Goal: Information Seeking & Learning: Learn about a topic

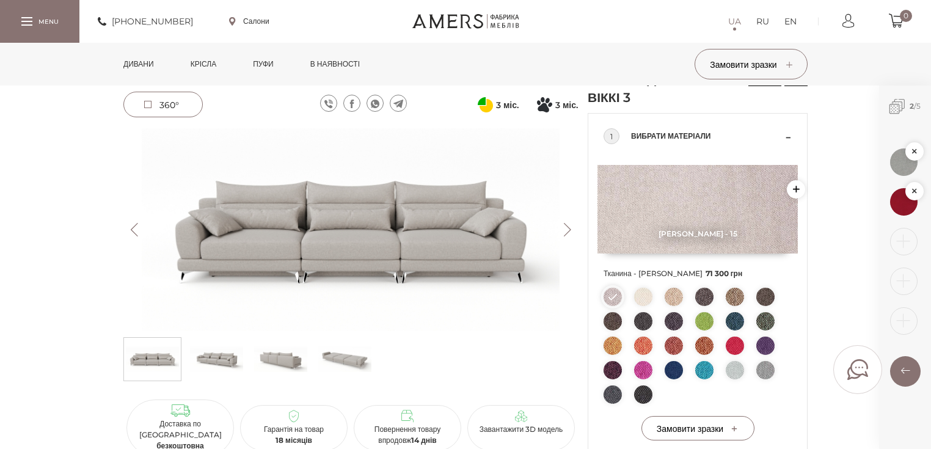
click at [646, 299] on img at bounding box center [643, 297] width 18 height 18
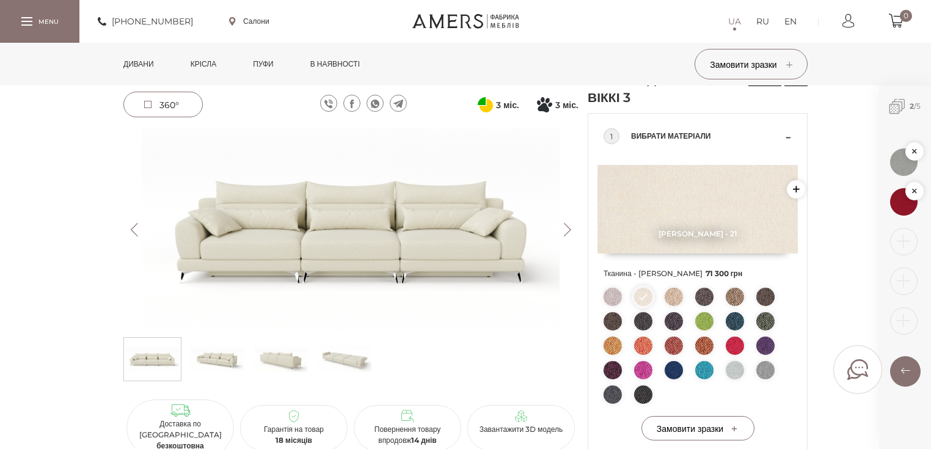
click at [681, 296] on img at bounding box center [674, 297] width 18 height 18
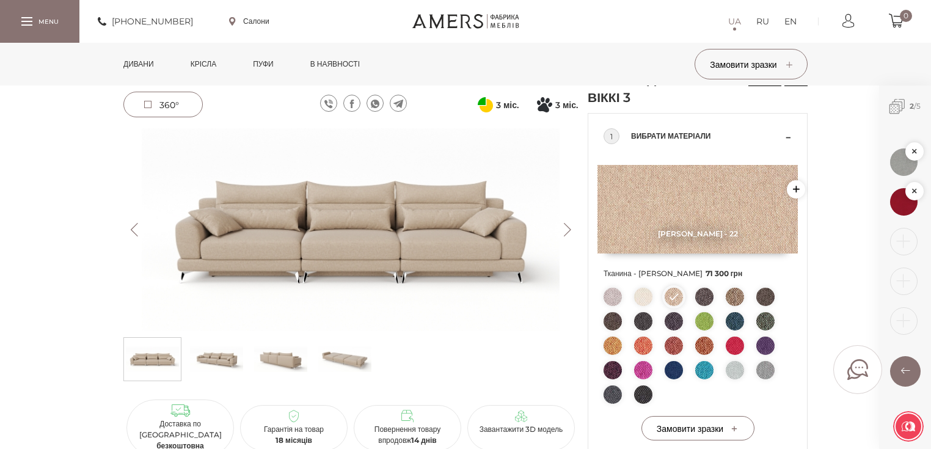
click at [367, 231] on img at bounding box center [350, 229] width 454 height 203
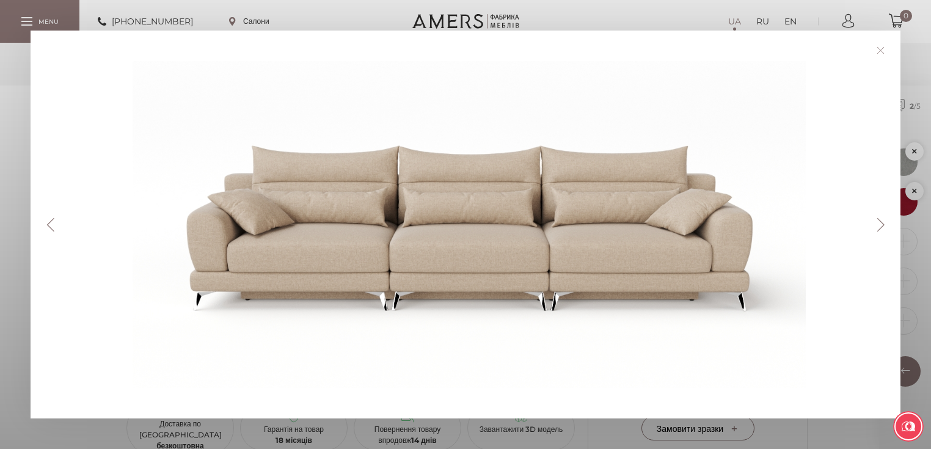
click at [889, 226] on button "Next" at bounding box center [880, 224] width 21 height 13
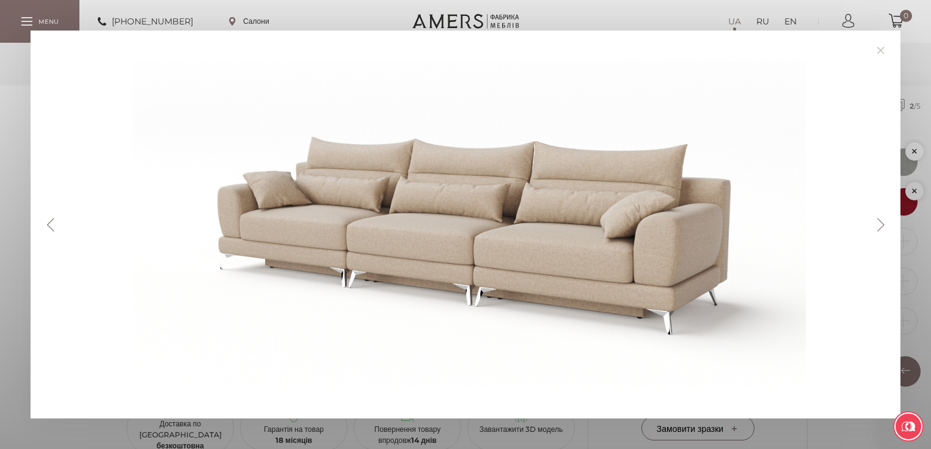
click at [887, 225] on button "Next" at bounding box center [880, 224] width 21 height 13
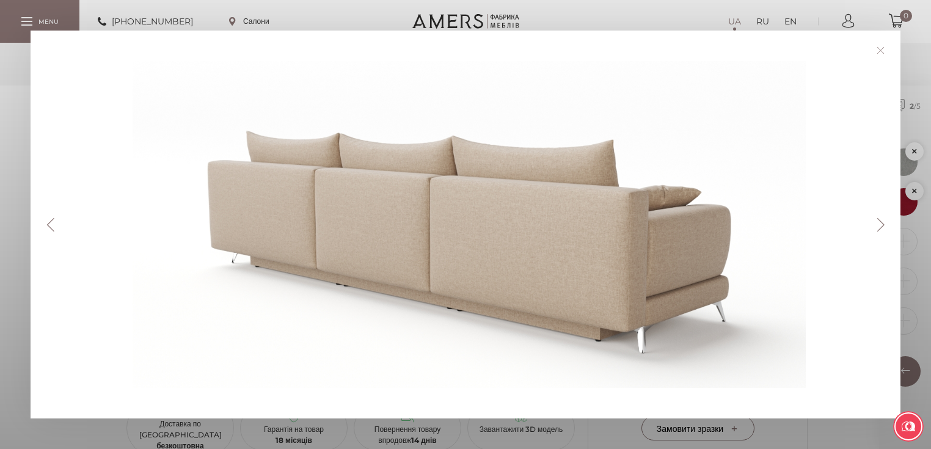
click at [886, 222] on button "Next" at bounding box center [880, 224] width 21 height 13
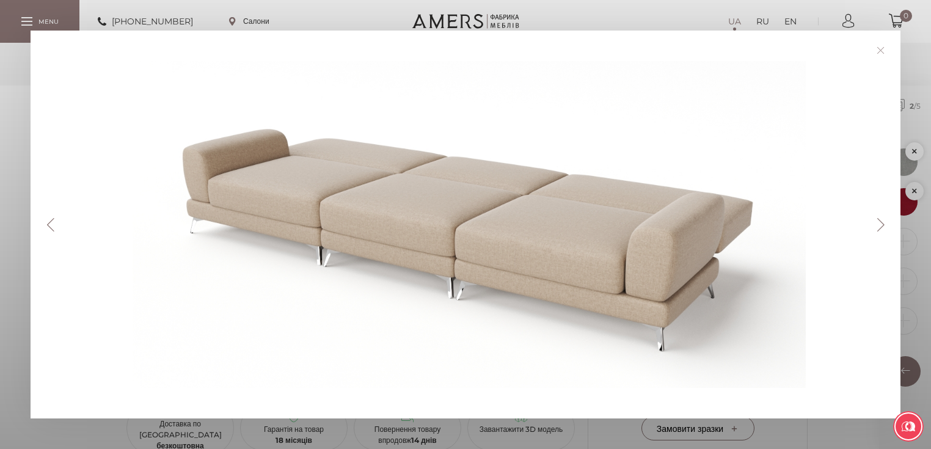
drag, startPoint x: 883, startPoint y: 224, endPoint x: 882, endPoint y: 246, distance: 22.0
click at [882, 225] on button "Next" at bounding box center [880, 224] width 21 height 13
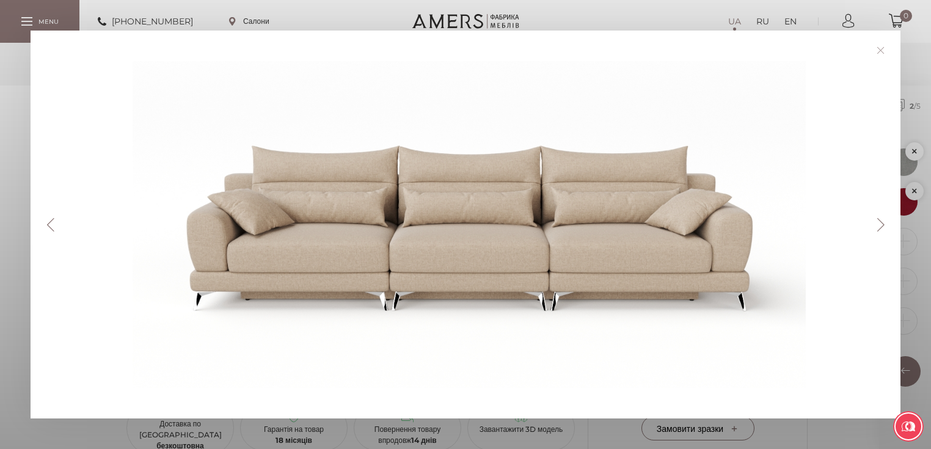
click at [922, 440] on div at bounding box center [922, 440] width 0 height 0
click at [883, 51] on link at bounding box center [880, 50] width 19 height 19
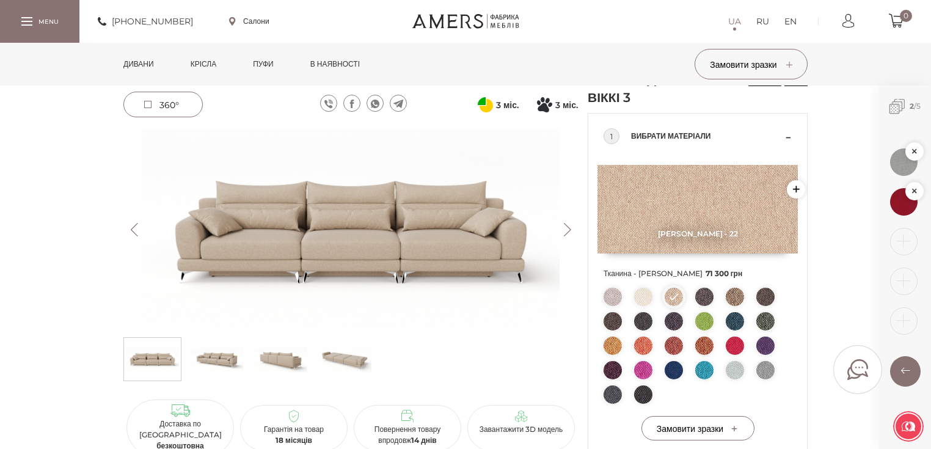
click at [561, 230] on button "Next" at bounding box center [567, 229] width 21 height 13
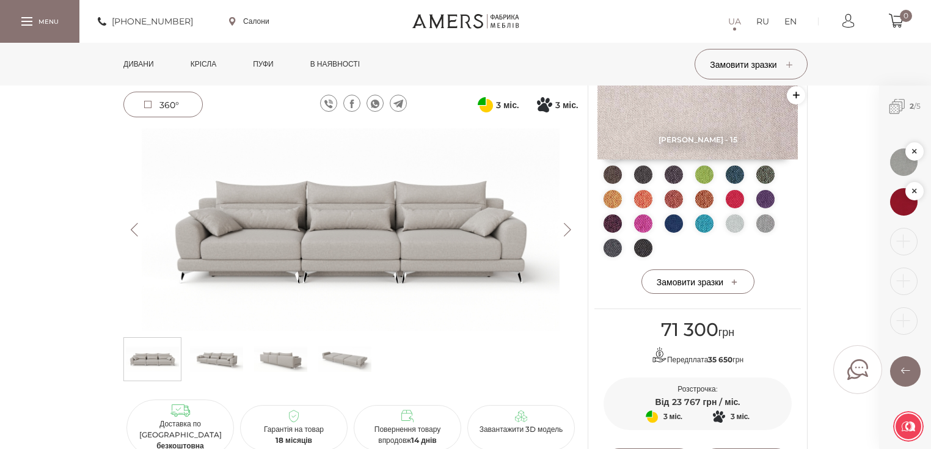
click at [571, 227] on button "Next" at bounding box center [567, 229] width 21 height 13
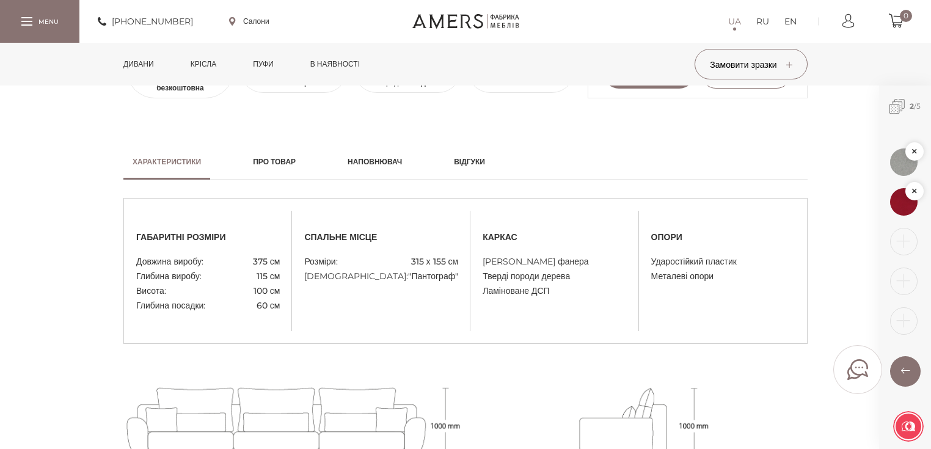
scroll to position [586, 0]
click at [378, 158] on h2 "Наповнювач" at bounding box center [375, 161] width 54 height 11
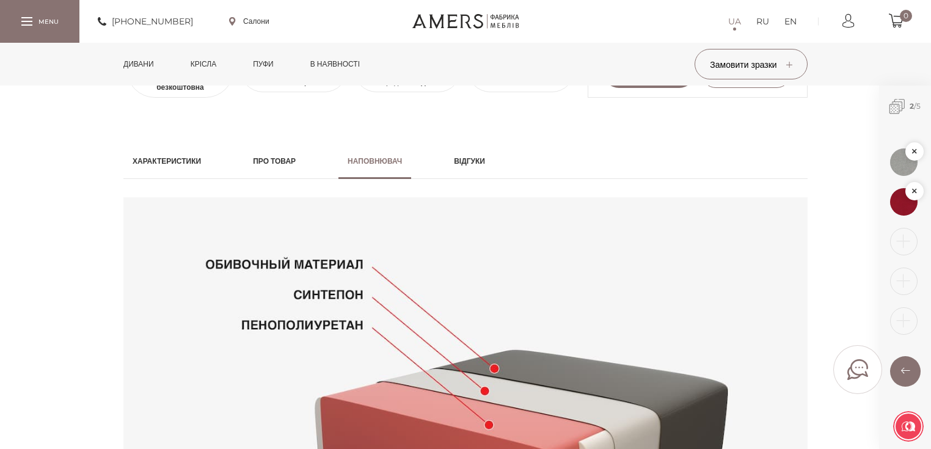
click at [290, 162] on h2 "Про товар" at bounding box center [274, 161] width 43 height 11
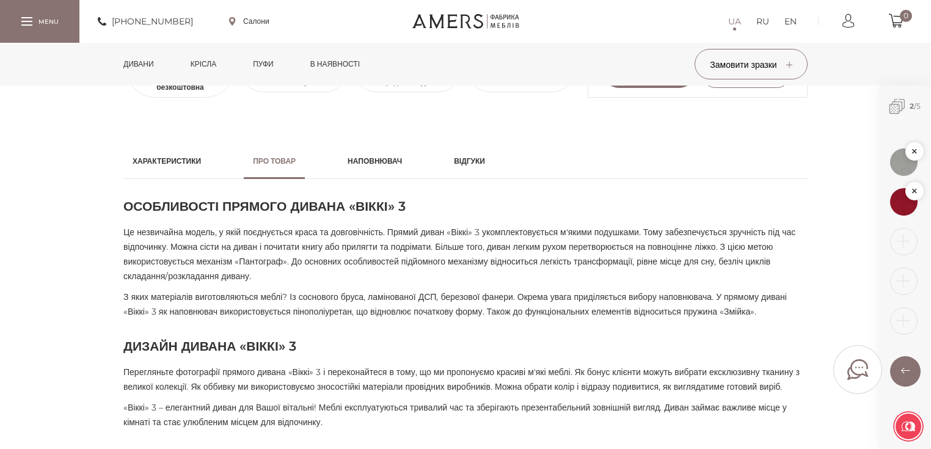
click at [193, 159] on h2 "Характеристики" at bounding box center [167, 161] width 68 height 11
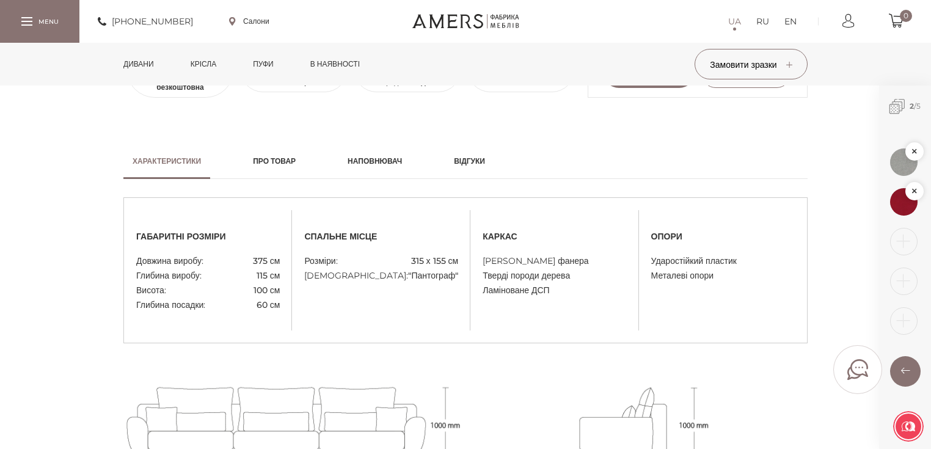
scroll to position [782, 0]
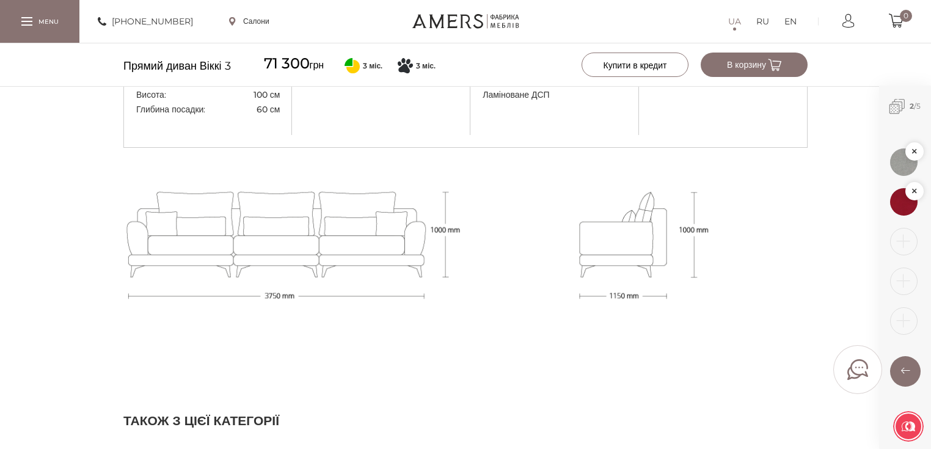
click at [400, 243] on div at bounding box center [292, 245] width 345 height 194
